Goal: Task Accomplishment & Management: Manage account settings

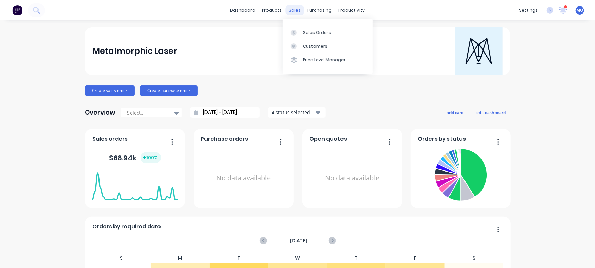
click at [286, 6] on div "sales" at bounding box center [294, 10] width 19 height 10
click at [297, 35] on div at bounding box center [295, 33] width 10 height 6
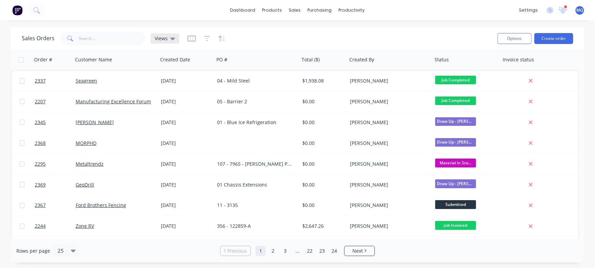
click at [162, 38] on span "Views" at bounding box center [161, 38] width 13 height 7
click at [105, 40] on input "text" at bounding box center [112, 39] width 66 height 14
click at [172, 41] on icon at bounding box center [172, 38] width 5 height 7
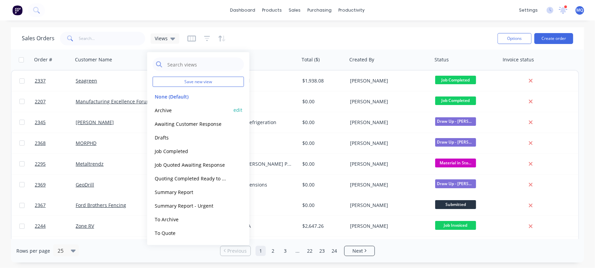
click at [173, 110] on button "Archive" at bounding box center [192, 110] width 78 height 8
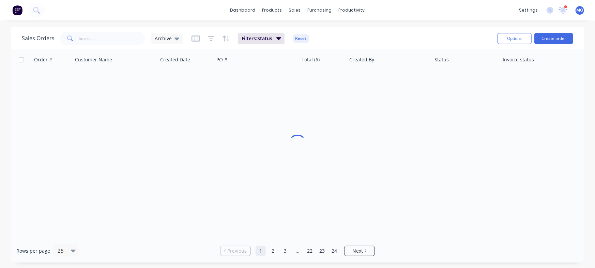
click at [111, 31] on div "Sales Orders Archive Filters: Status Reset" at bounding box center [257, 38] width 470 height 17
click at [117, 35] on input "text" at bounding box center [112, 39] width 66 height 14
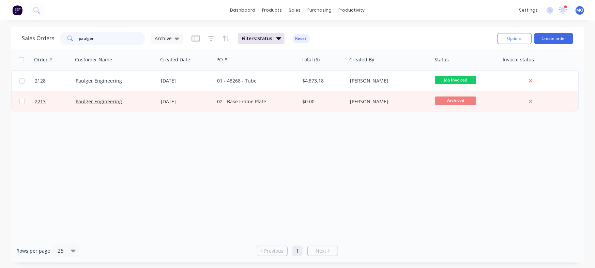
click at [85, 39] on input "paulger" at bounding box center [112, 39] width 66 height 14
type input "bryce"
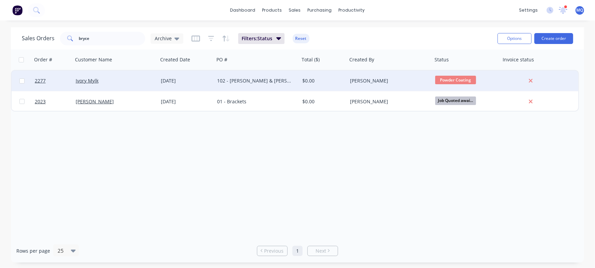
click at [220, 78] on div "102 - [PERSON_NAME] & [PERSON_NAME]" at bounding box center [255, 80] width 76 height 7
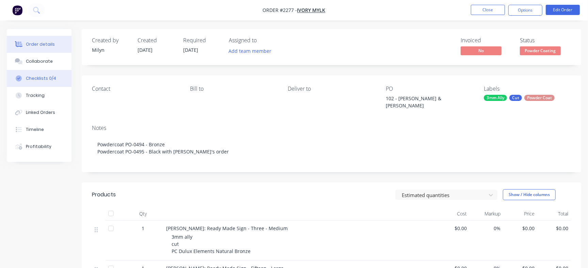
click at [34, 81] on div "Checklists 0/4" at bounding box center [41, 78] width 30 height 6
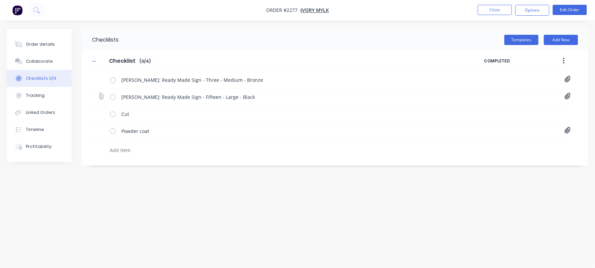
click at [568, 94] on icon at bounding box center [567, 96] width 6 height 7
click at [565, 131] on icon at bounding box center [567, 130] width 6 height 6
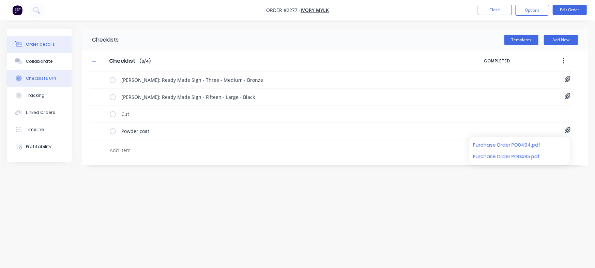
click at [27, 46] on div "Order details" at bounding box center [40, 44] width 29 height 6
type textarea "x"
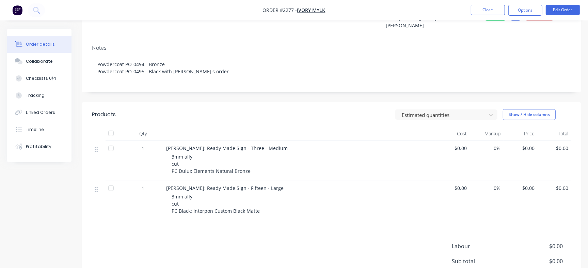
scroll to position [80, 0]
drag, startPoint x: 164, startPoint y: 179, endPoint x: 288, endPoint y: 178, distance: 123.6
click at [288, 180] on div "[PERSON_NAME]: Ready Made Sign - Fifteen - Large 3mm ally cut PC Black: Interpo…" at bounding box center [299, 200] width 272 height 40
copy span "[PERSON_NAME]: Ready Made Sign - Fifteen - Large"
click at [486, 9] on button "Close" at bounding box center [488, 10] width 34 height 10
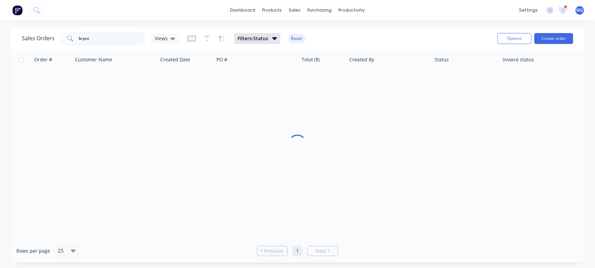
click at [133, 38] on input "bryce" at bounding box center [112, 39] width 66 height 14
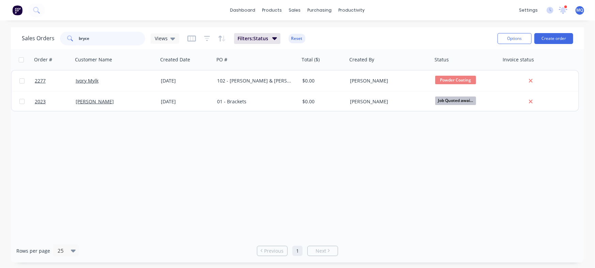
click at [133, 38] on input "bryce" at bounding box center [112, 39] width 66 height 14
type input "kuluin"
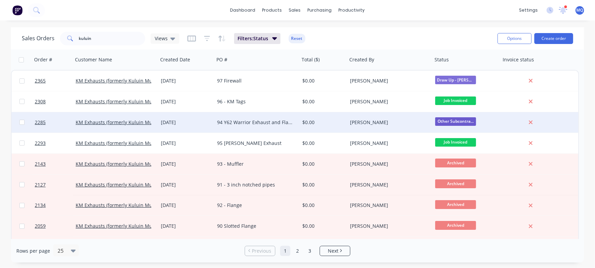
click at [202, 126] on div "[DATE]" at bounding box center [186, 122] width 56 height 20
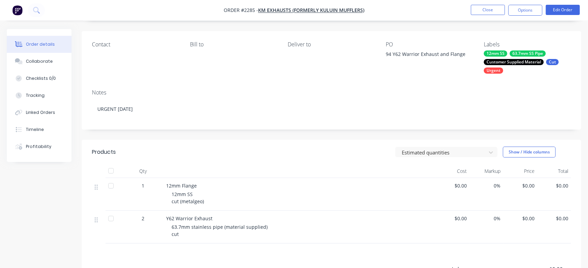
scroll to position [44, 0]
click at [52, 62] on button "Collaborate" at bounding box center [39, 61] width 65 height 17
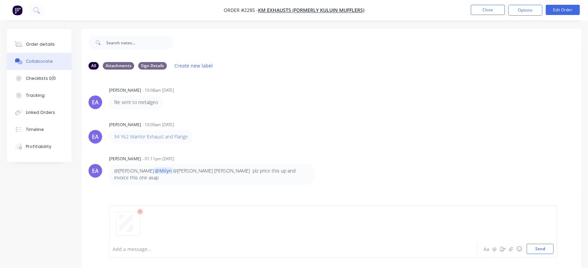
click at [555, 246] on div "Add a message... Aa @ ☺ Send" at bounding box center [333, 231] width 449 height 52
click at [553, 249] on button "Send" at bounding box center [540, 248] width 27 height 10
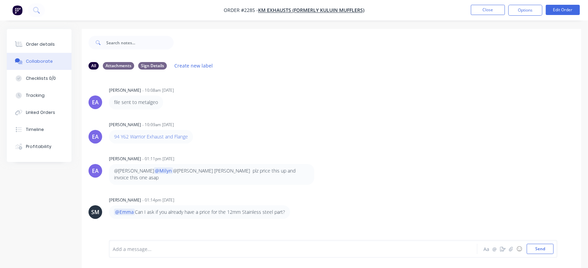
scroll to position [117, 0]
